Goal: Task Accomplishment & Management: Manage account settings

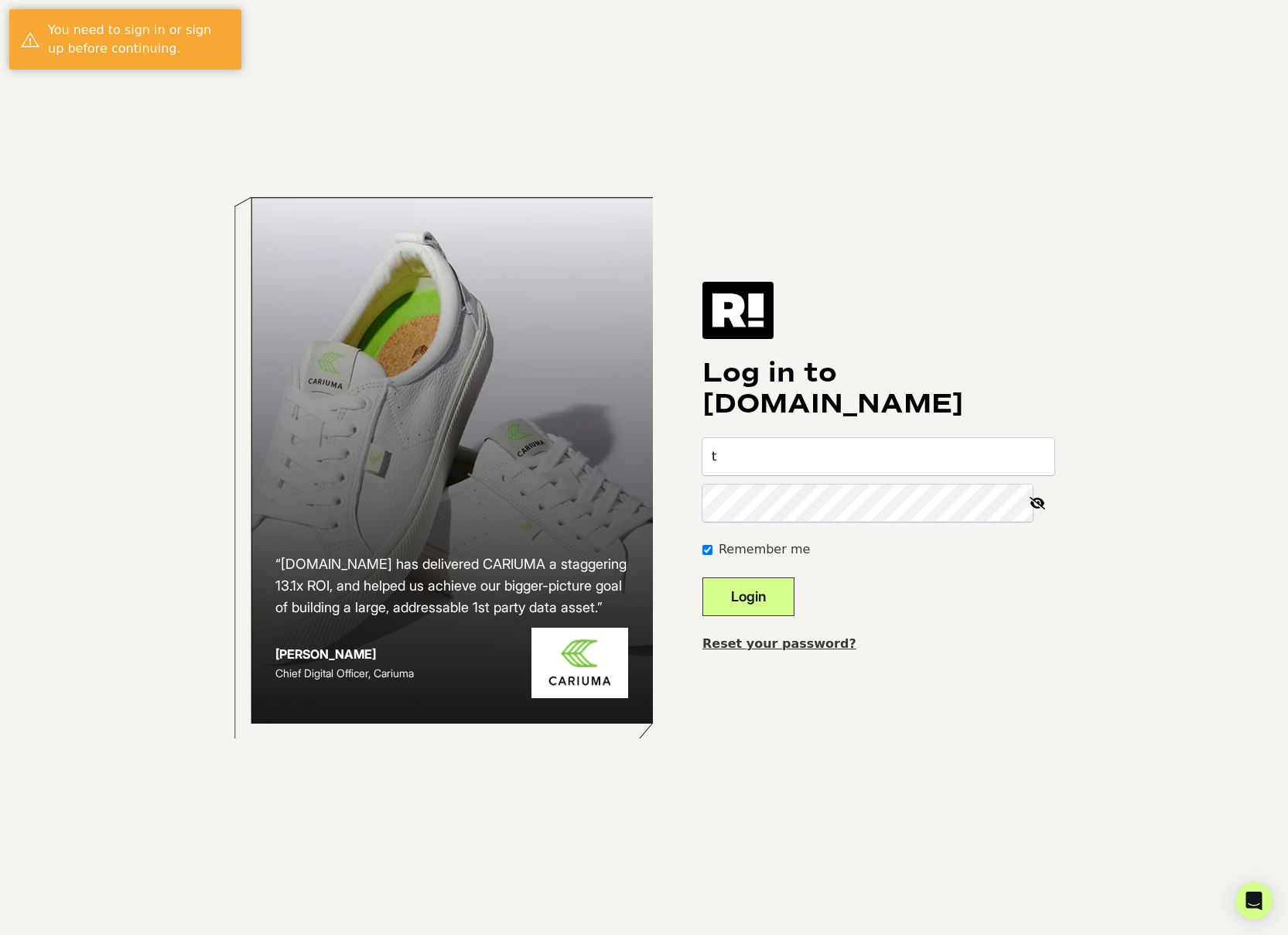
type input "todd@toddsanfield.com"
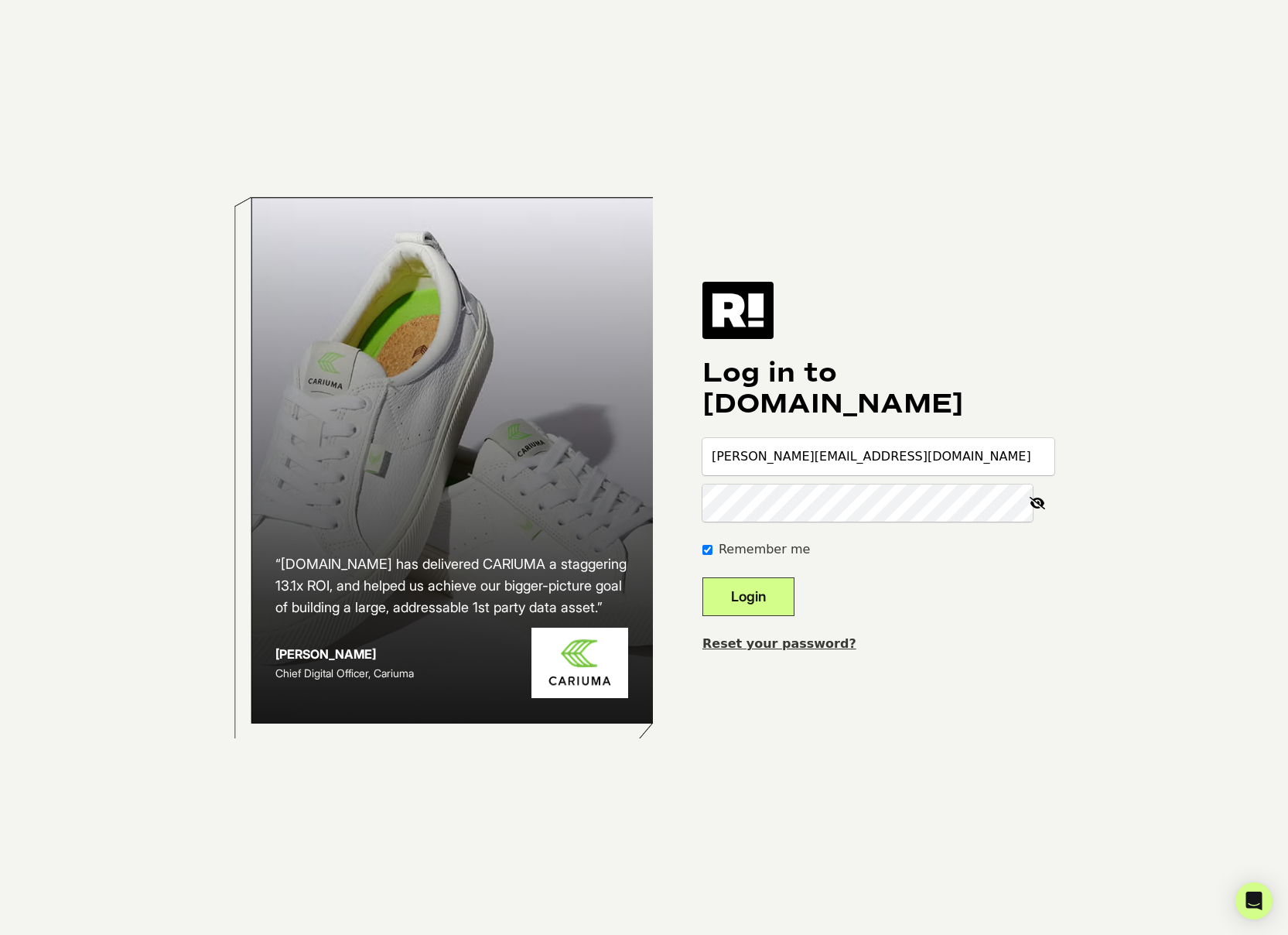
click at [702, 578] on button "Login" at bounding box center [748, 597] width 92 height 38
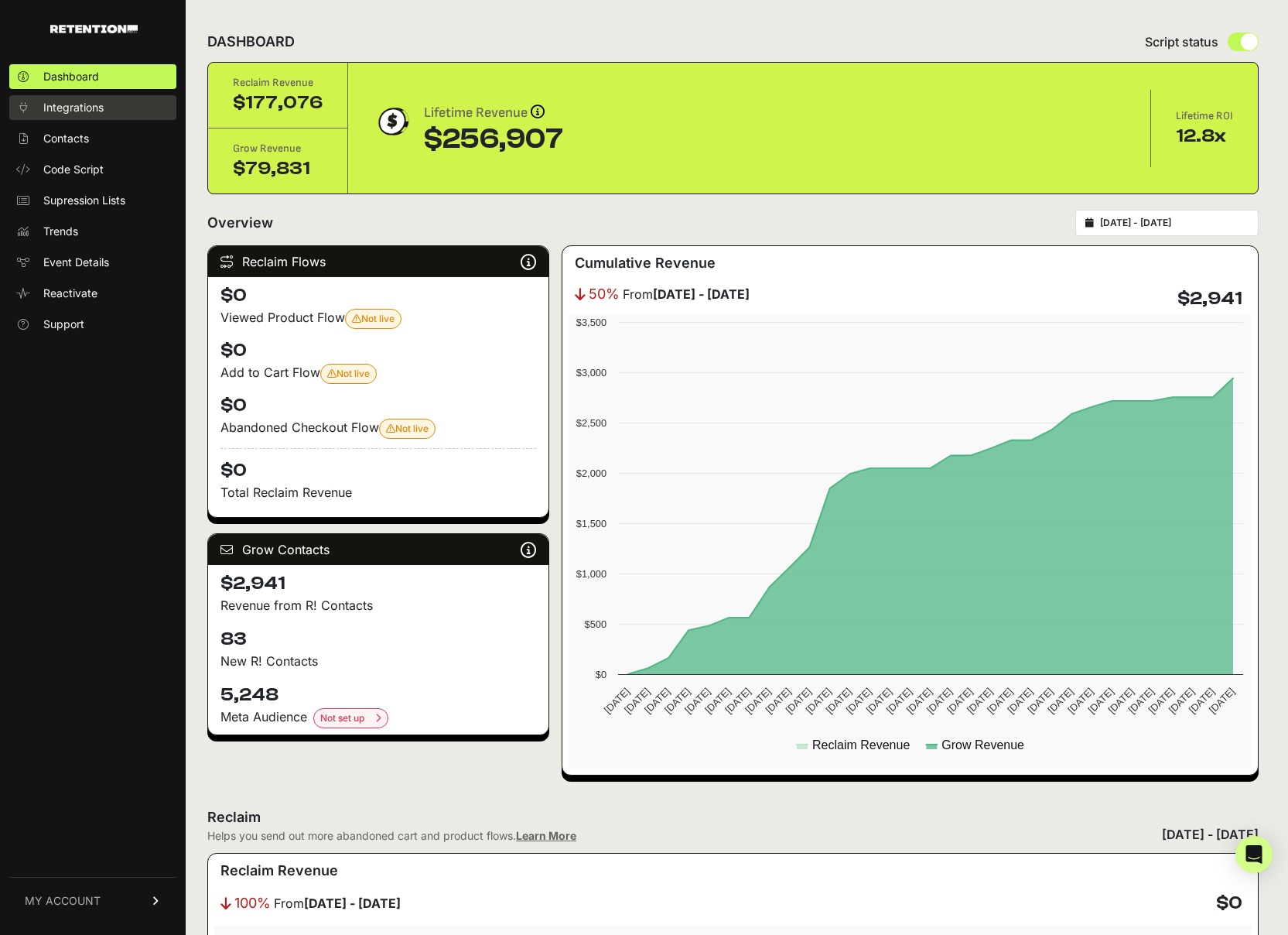
click at [76, 112] on span "Integrations" at bounding box center [74, 108] width 60 height 15
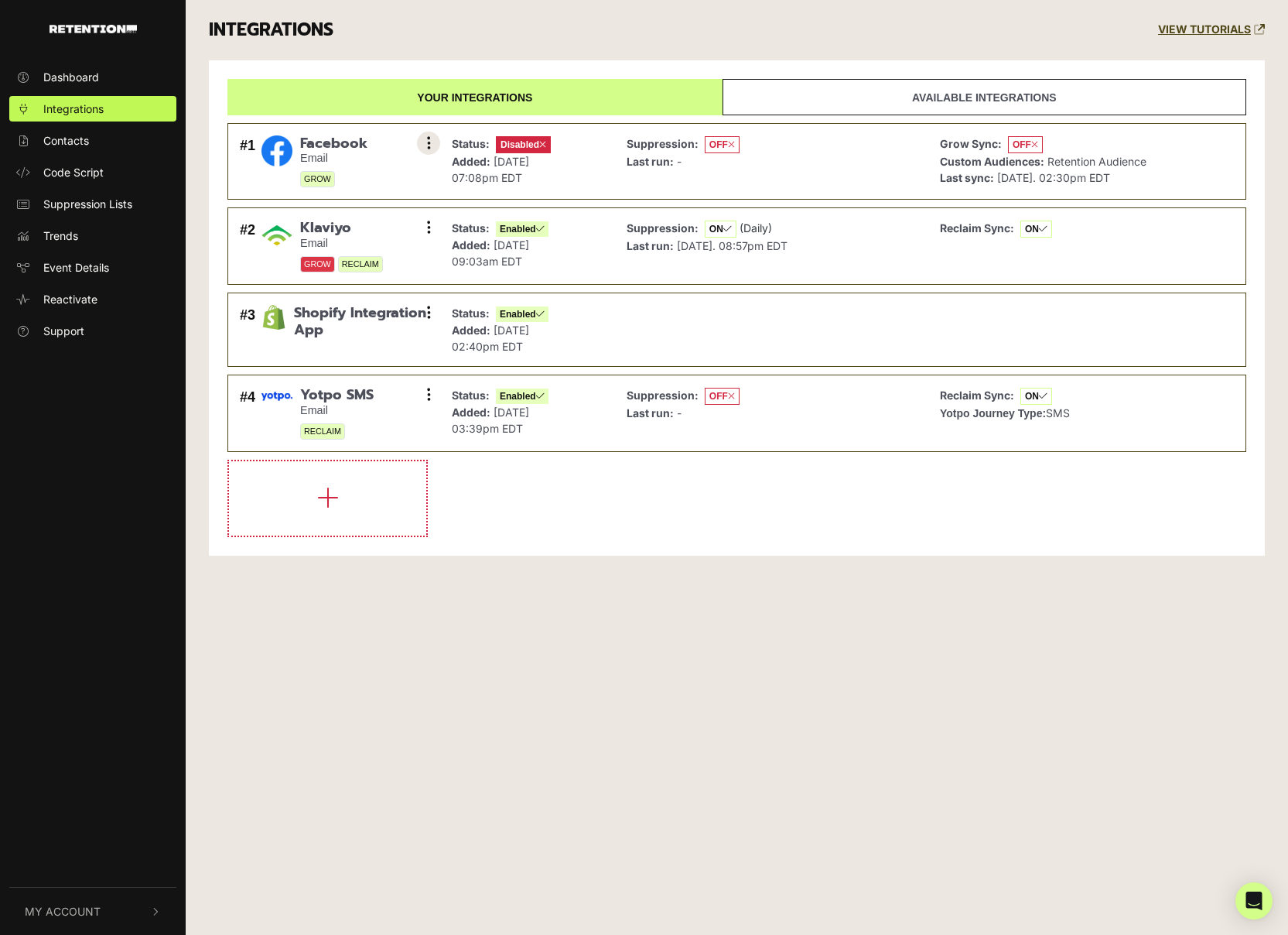
click at [427, 142] on icon at bounding box center [429, 143] width 4 height 15
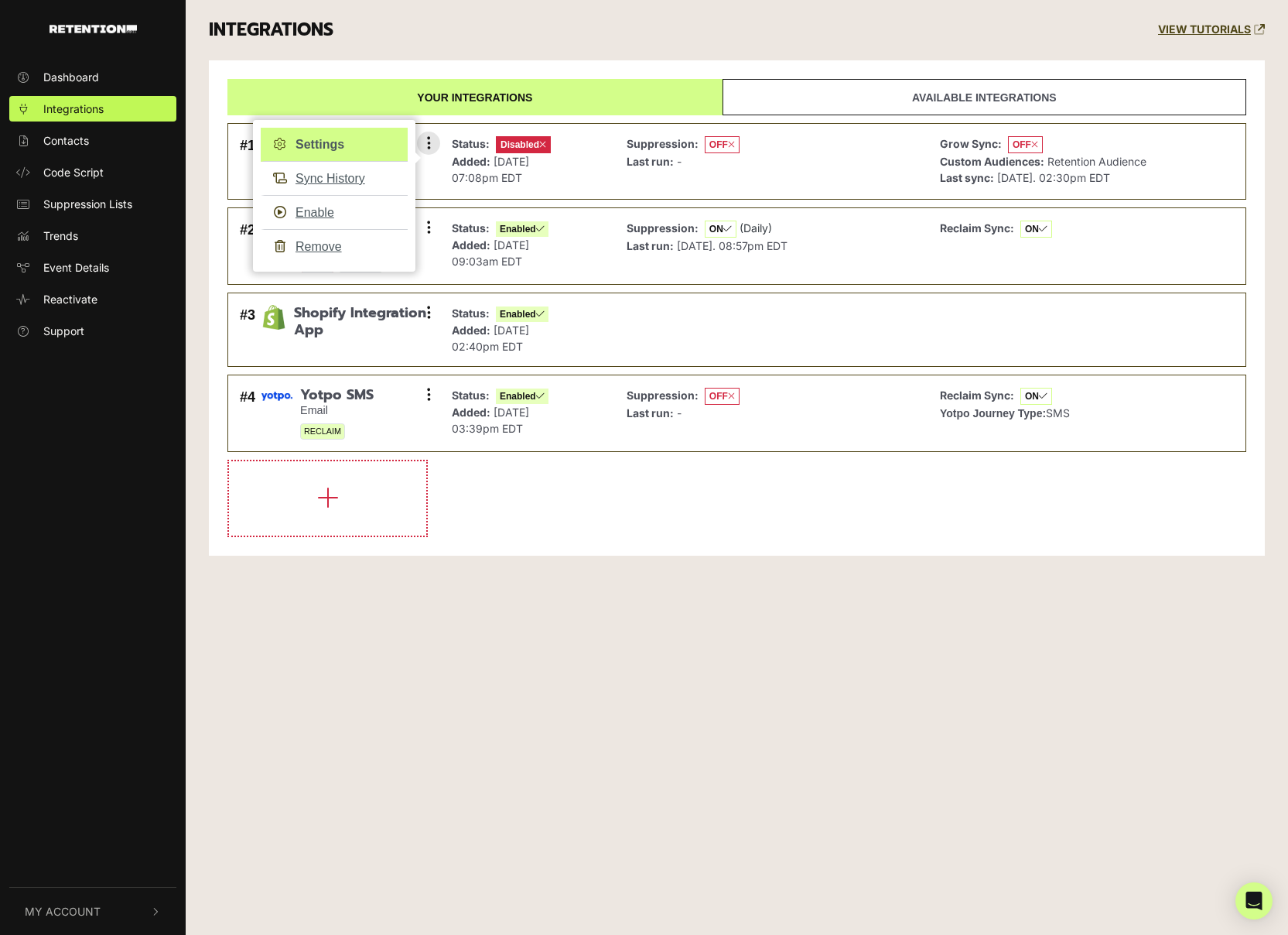
click at [328, 146] on link "Settings" at bounding box center [333, 144] width 147 height 34
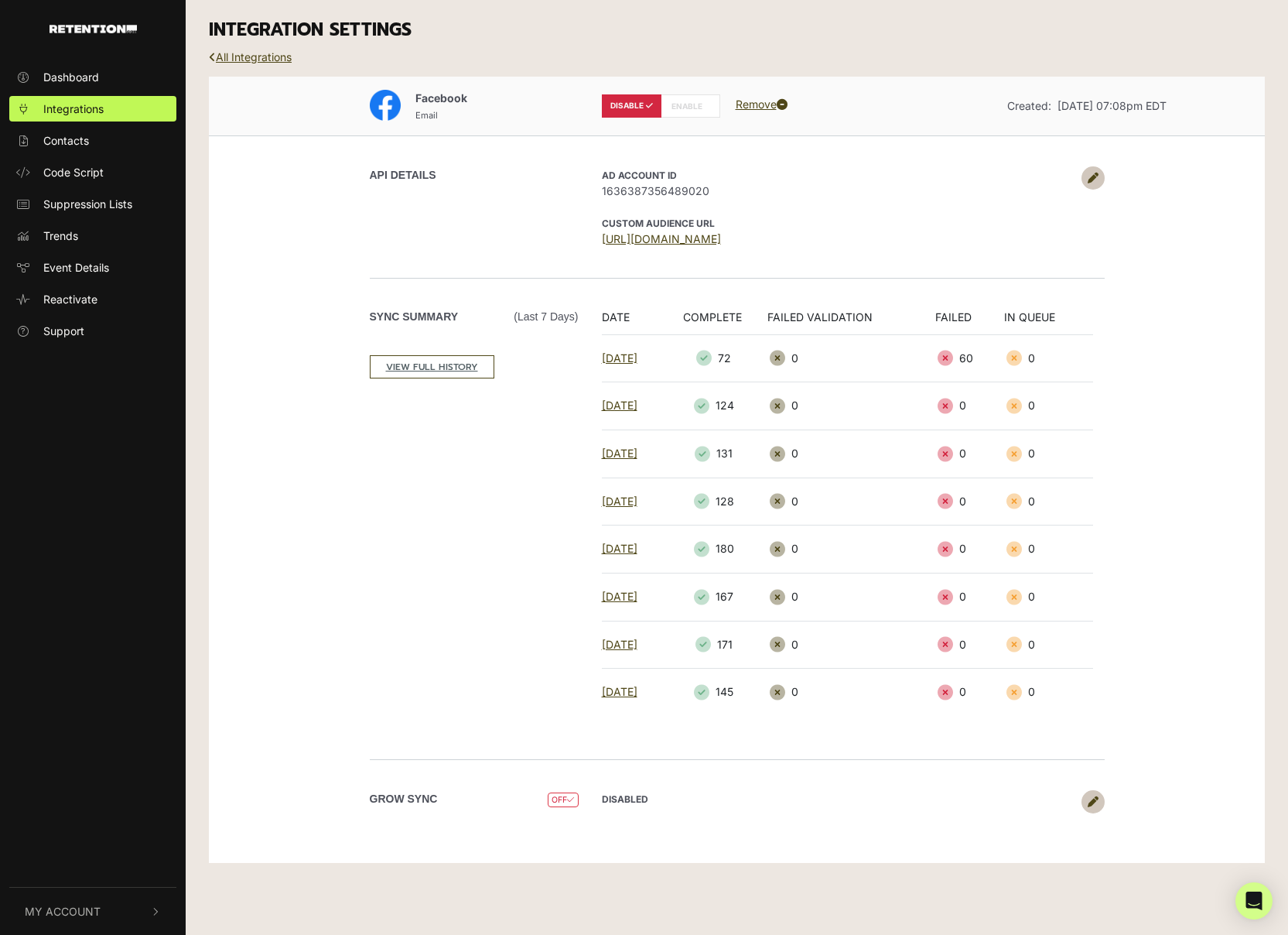
click at [1095, 170] on link at bounding box center [1092, 178] width 23 height 23
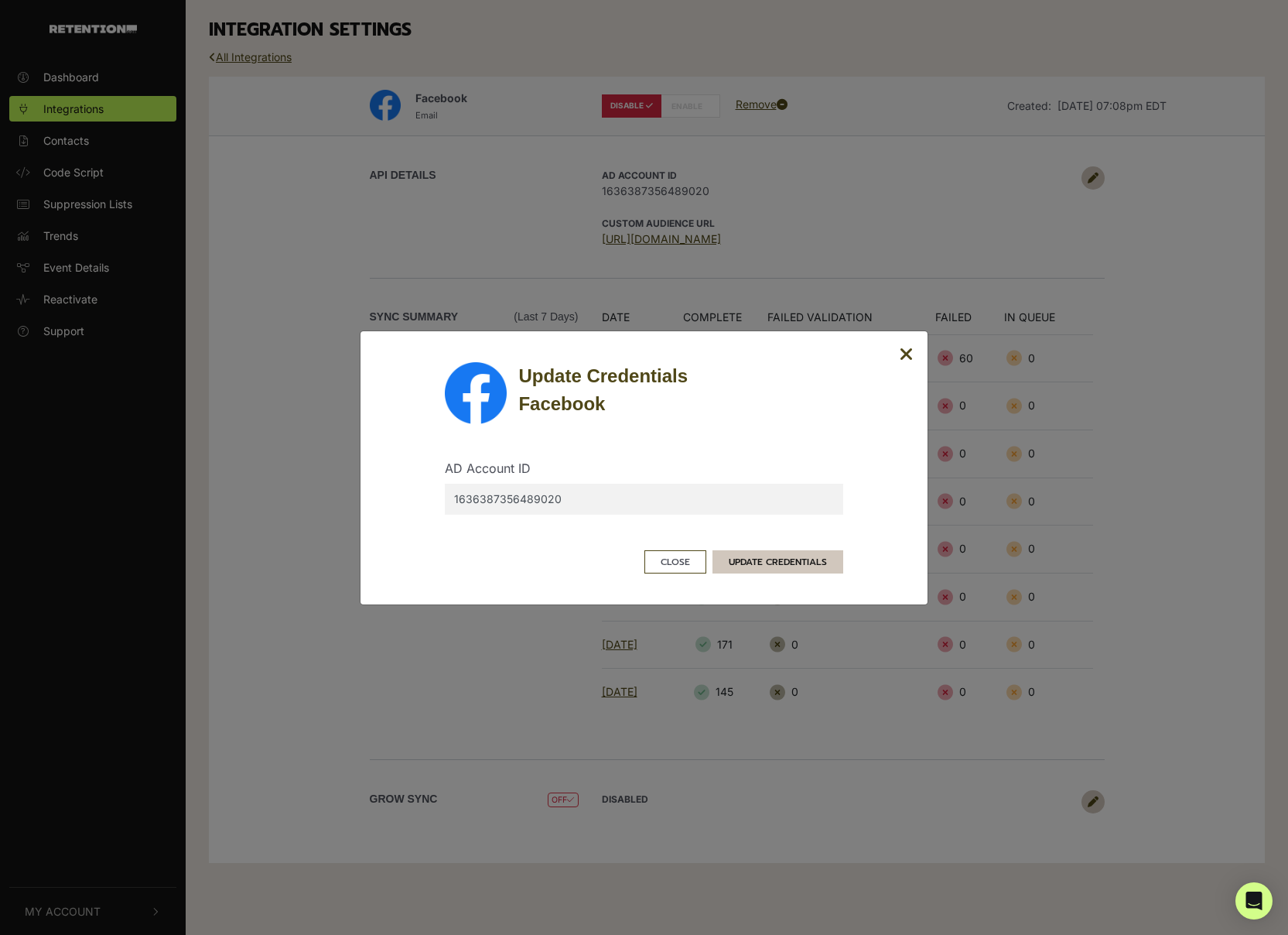
click at [813, 557] on button "UPDATE CREDENTIALS" at bounding box center [778, 561] width 131 height 23
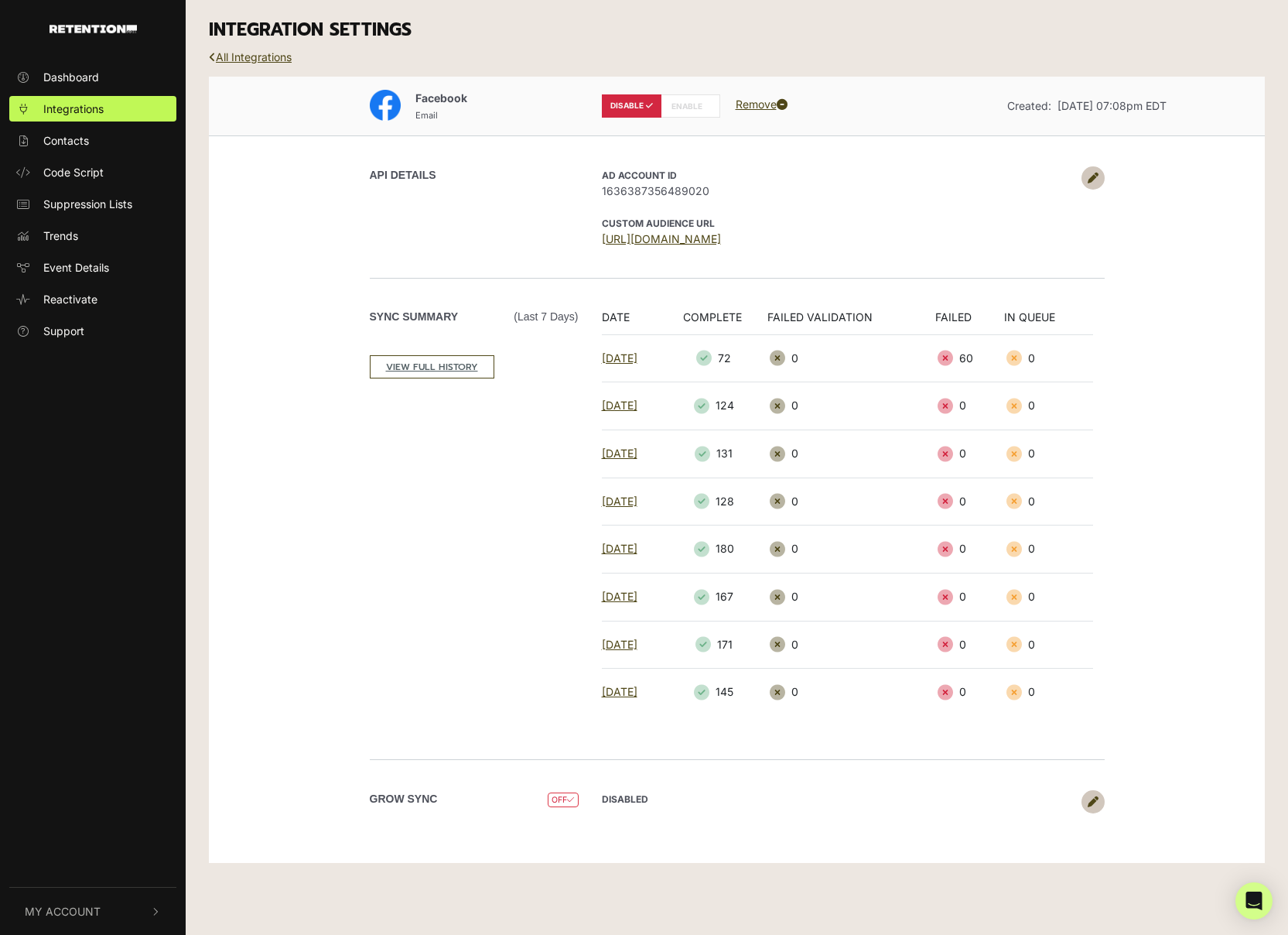
click at [1097, 177] on icon at bounding box center [1093, 178] width 11 height 11
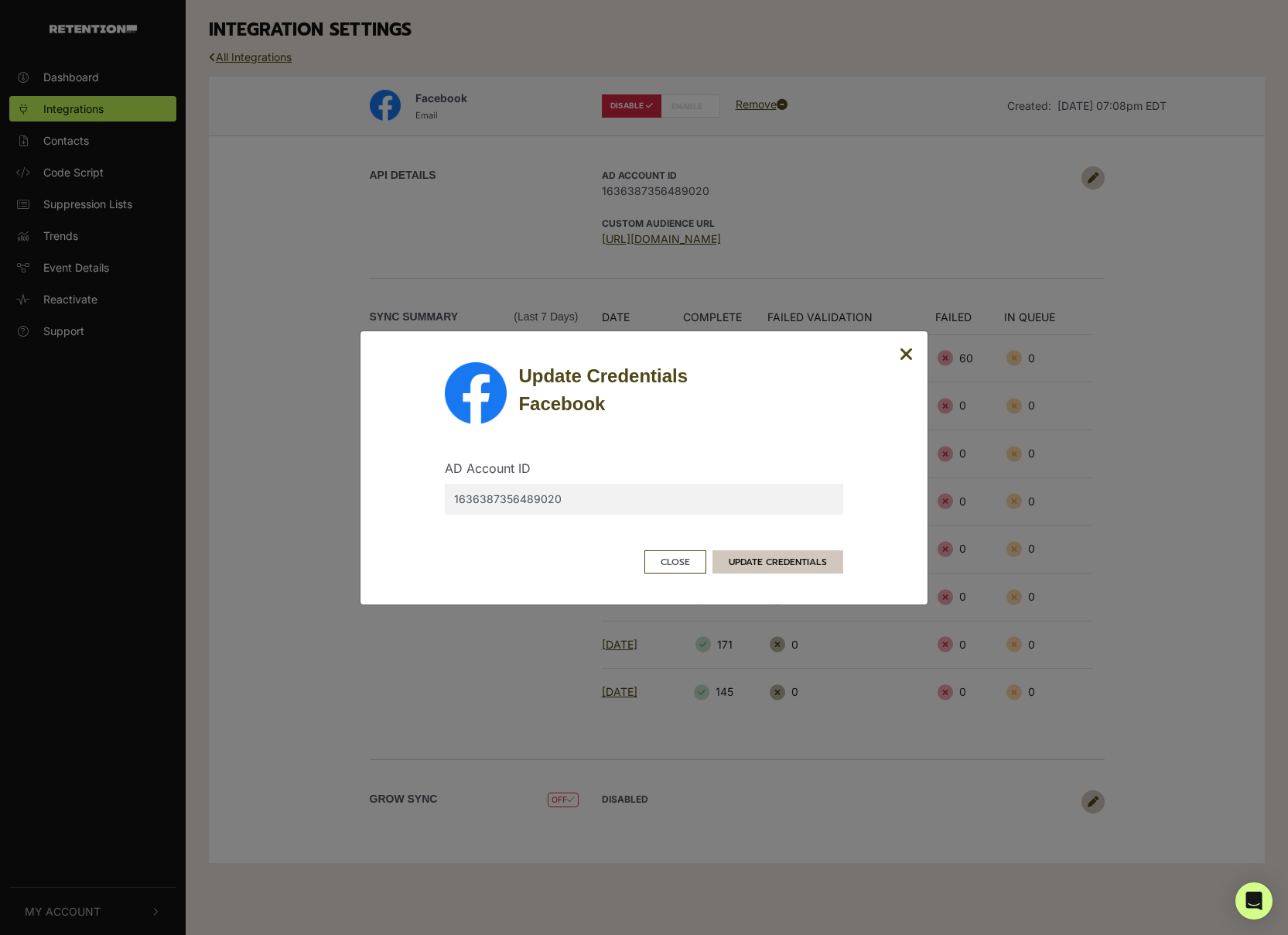
click at [767, 560] on button "UPDATE CREDENTIALS" at bounding box center [778, 561] width 131 height 23
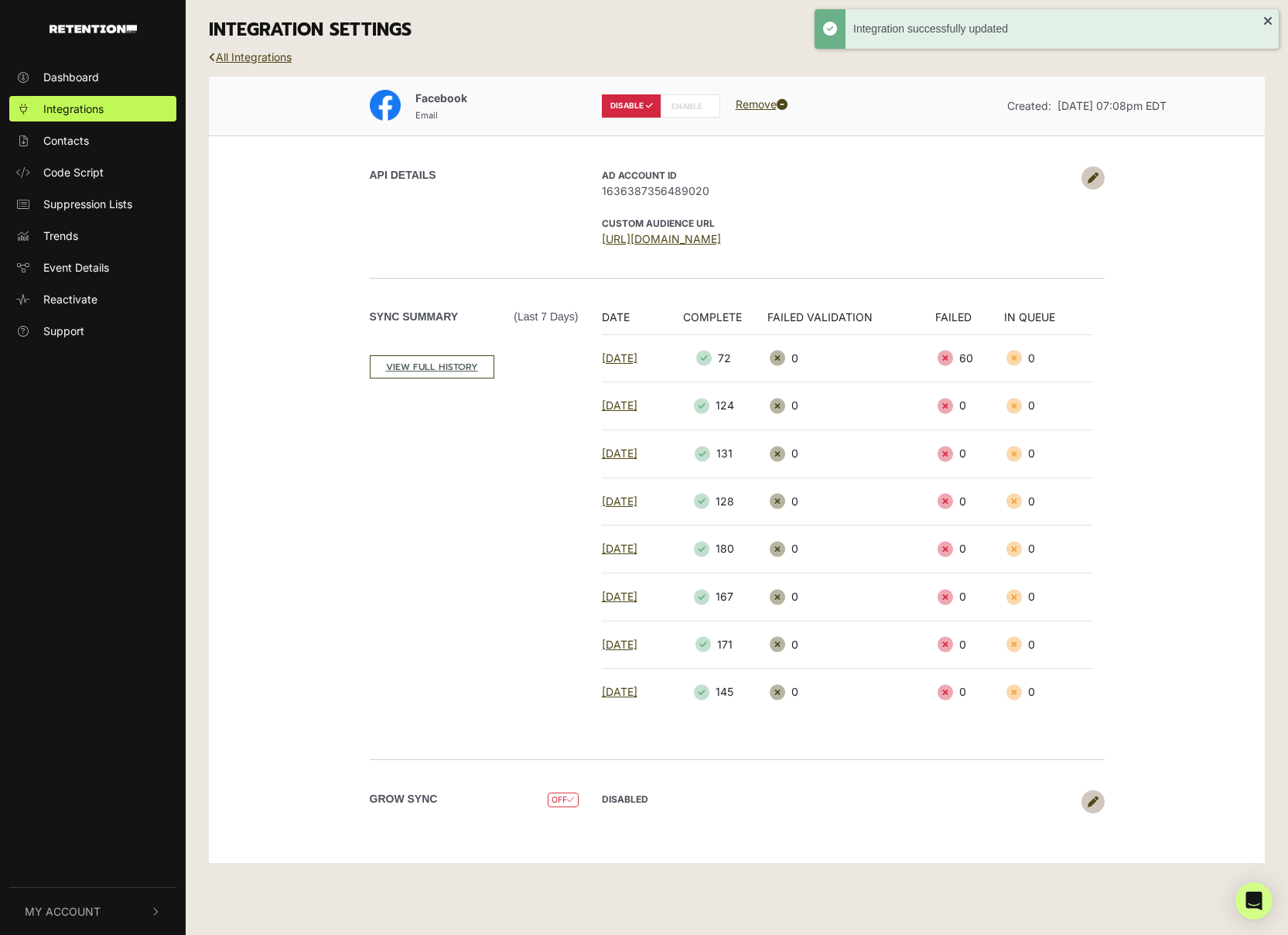
click at [683, 100] on label "ENABLE" at bounding box center [690, 106] width 59 height 23
radio input "false"
radio input "true"
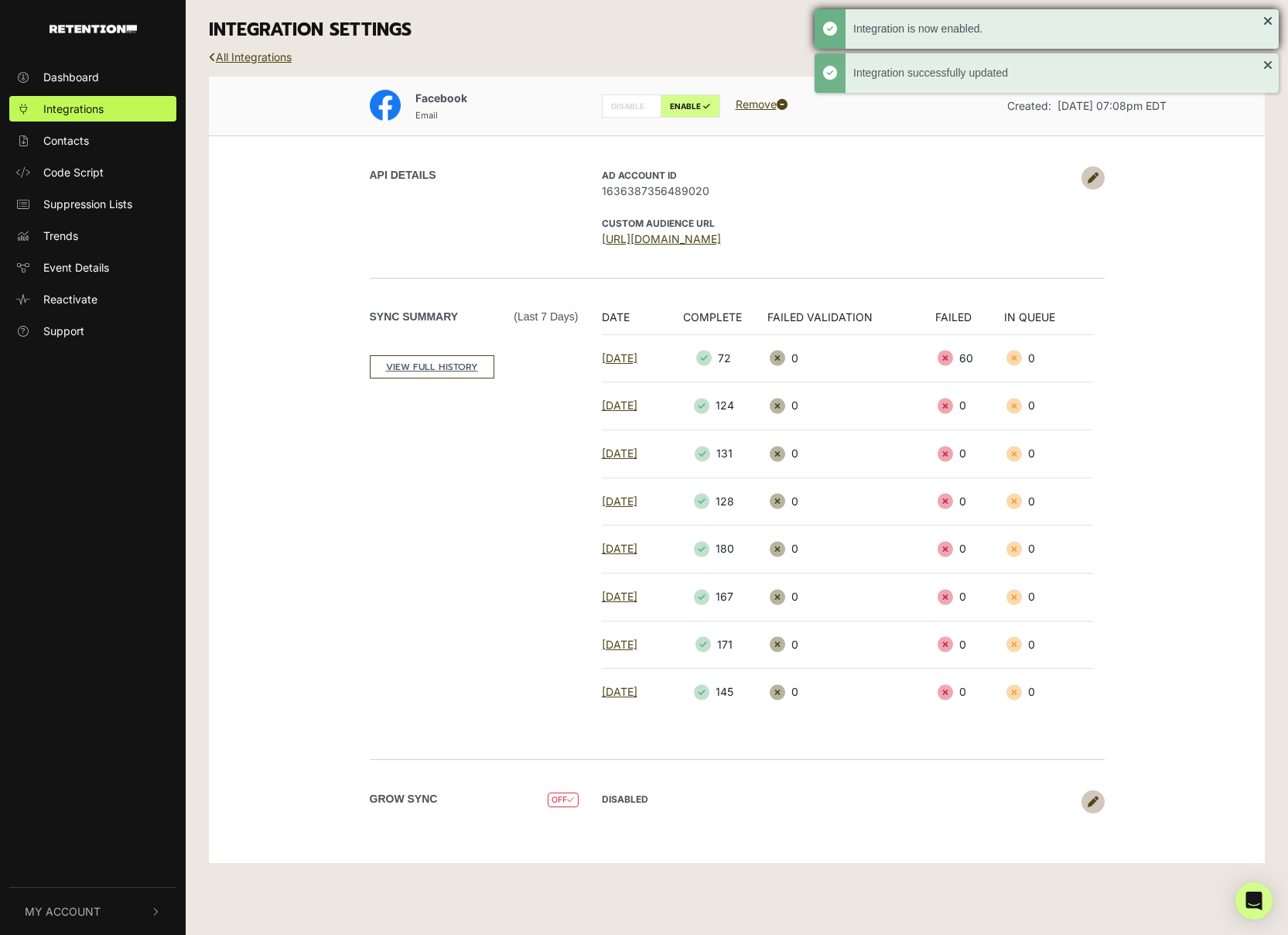
click at [1266, 19] on div "Integration is now enabled." at bounding box center [1047, 28] width 465 height 39
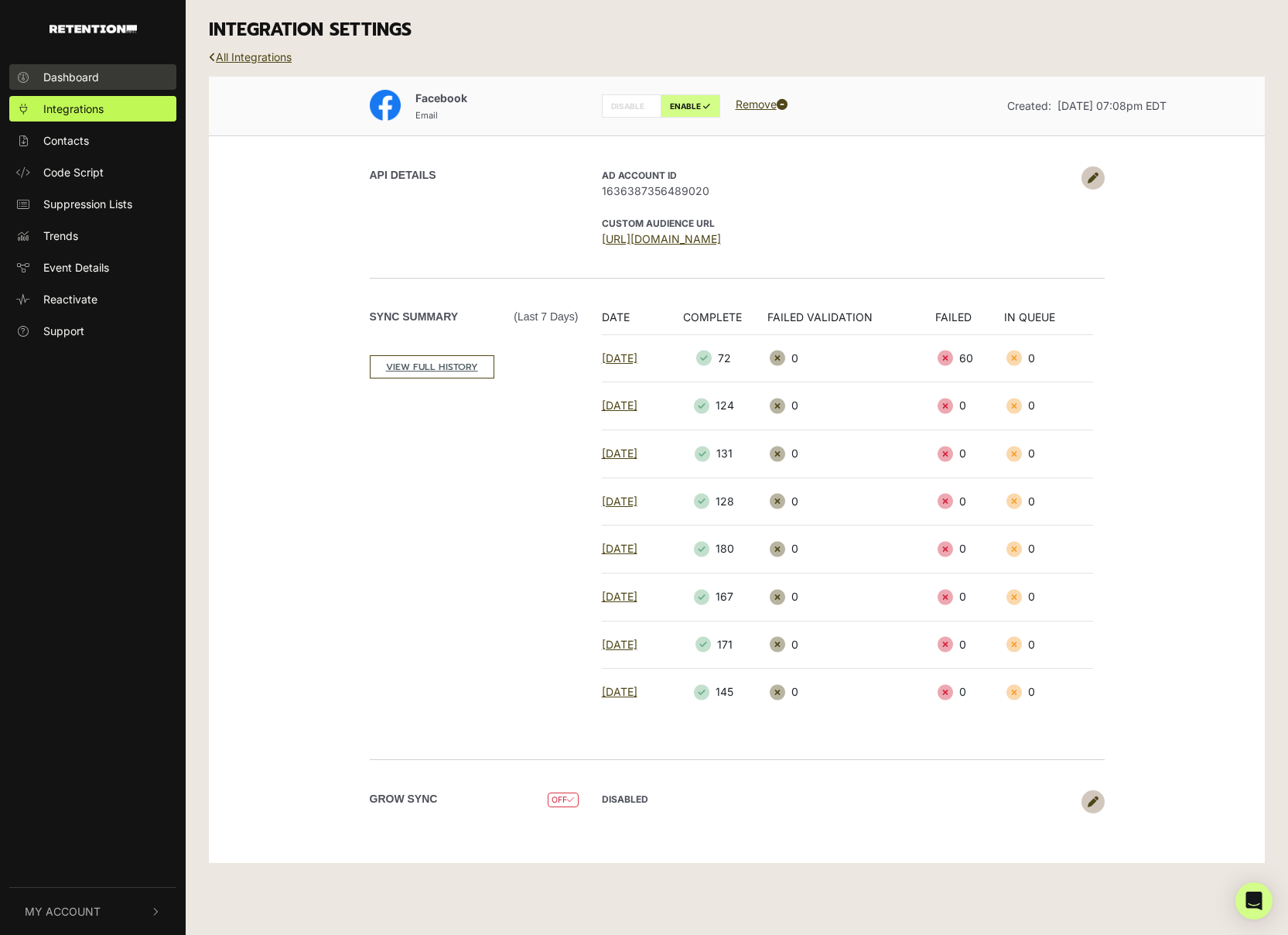
click at [87, 75] on span "Dashboard" at bounding box center [71, 77] width 56 height 16
